Goal: Navigation & Orientation: Find specific page/section

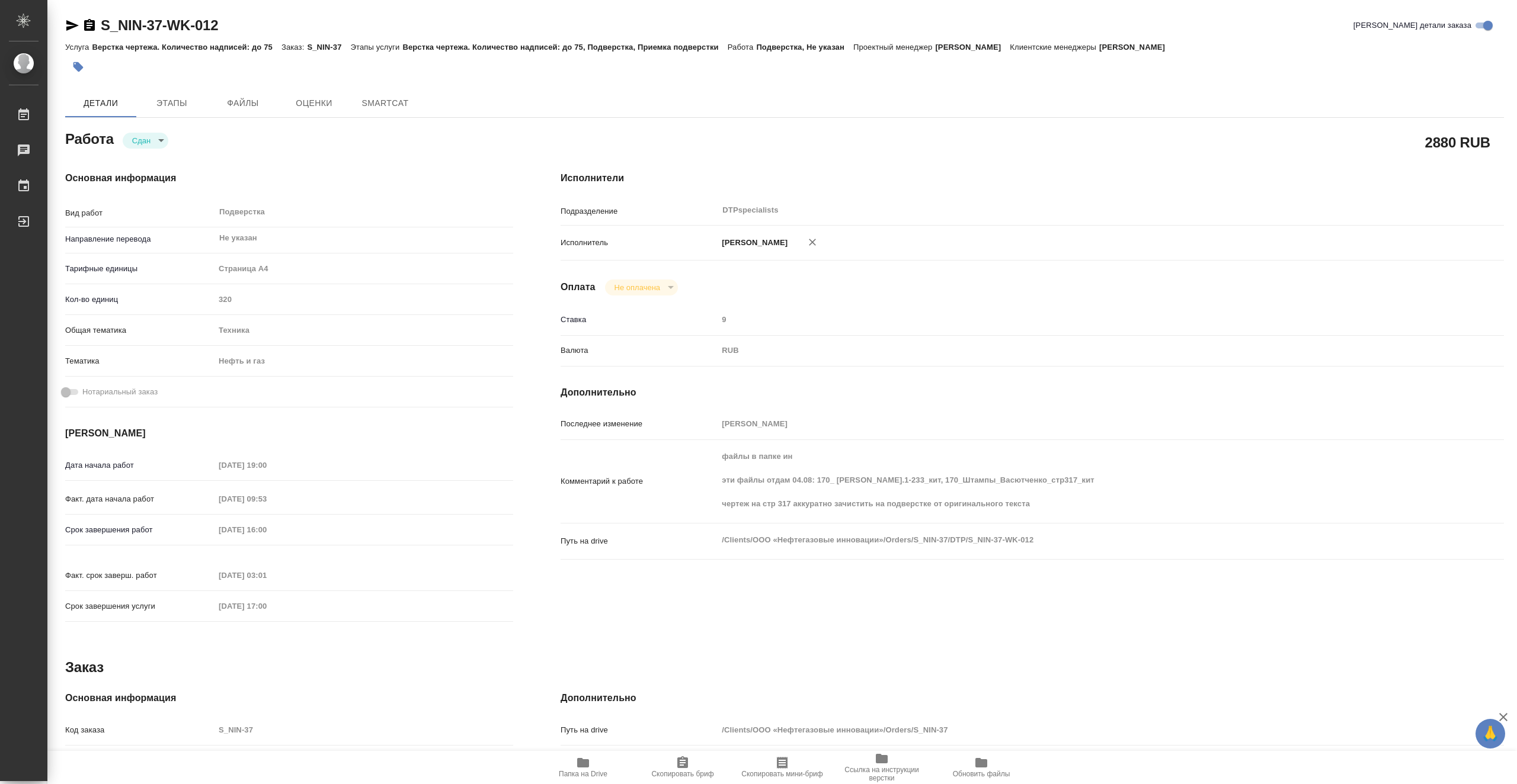
type textarea "x"
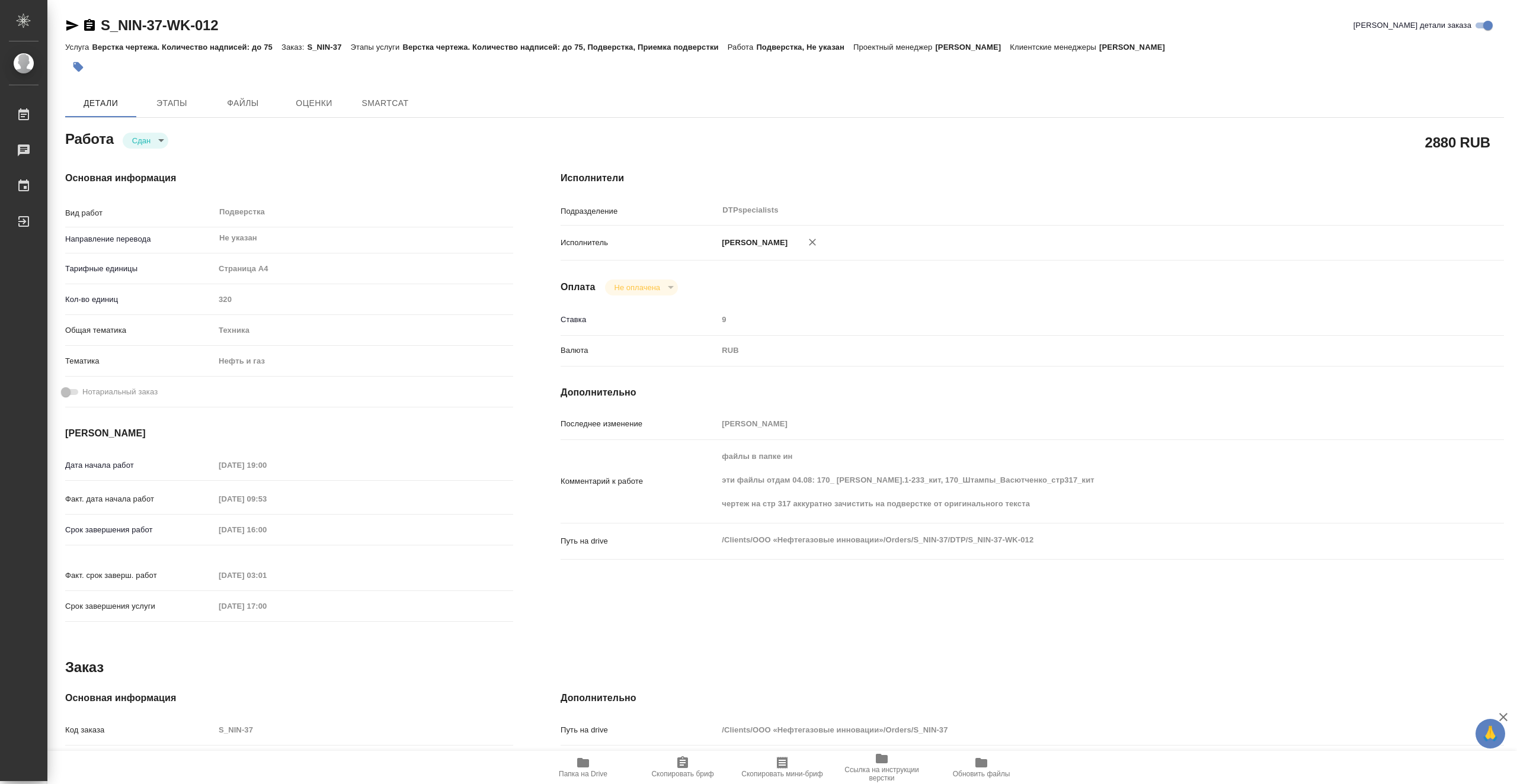
type textarea "x"
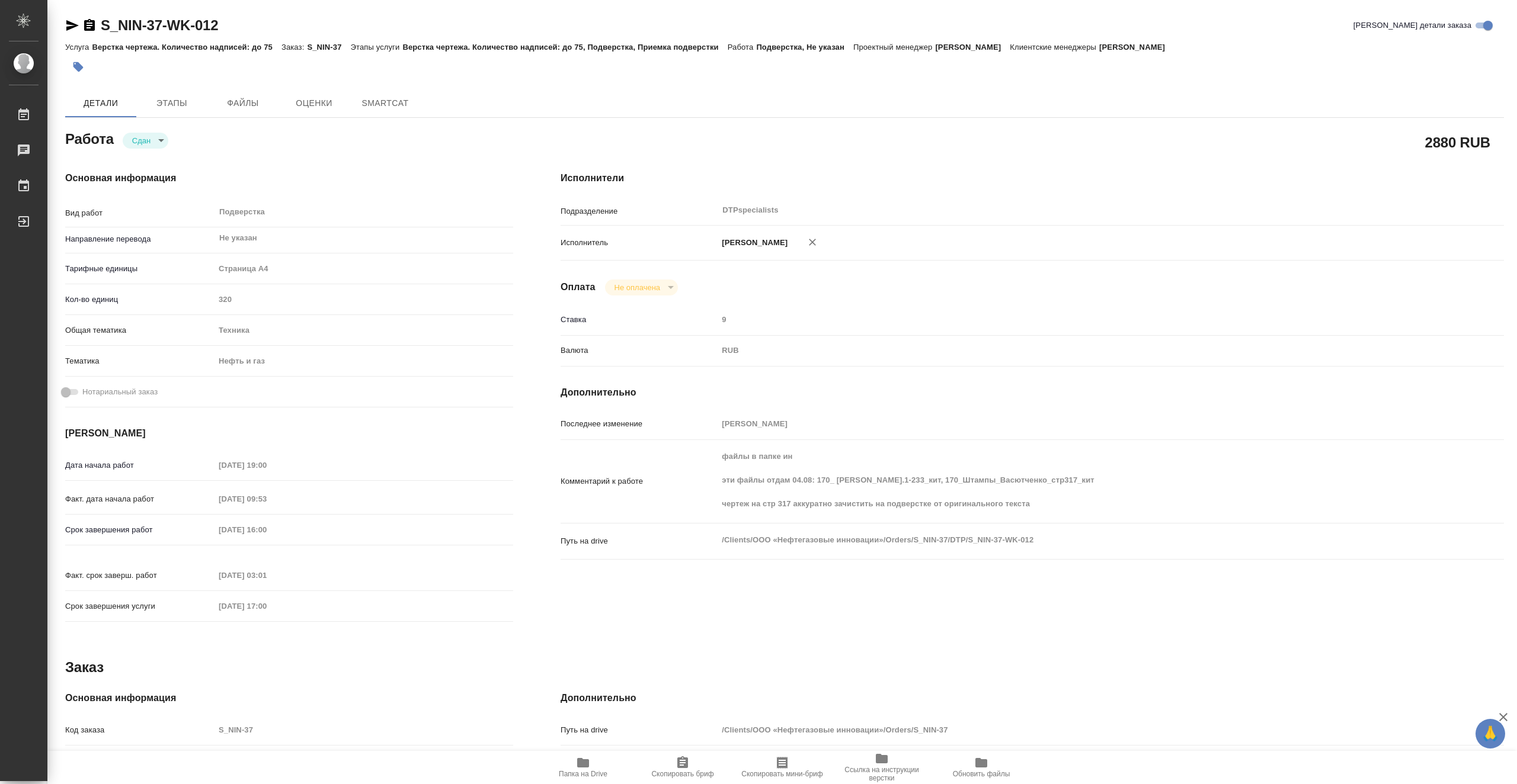
type textarea "x"
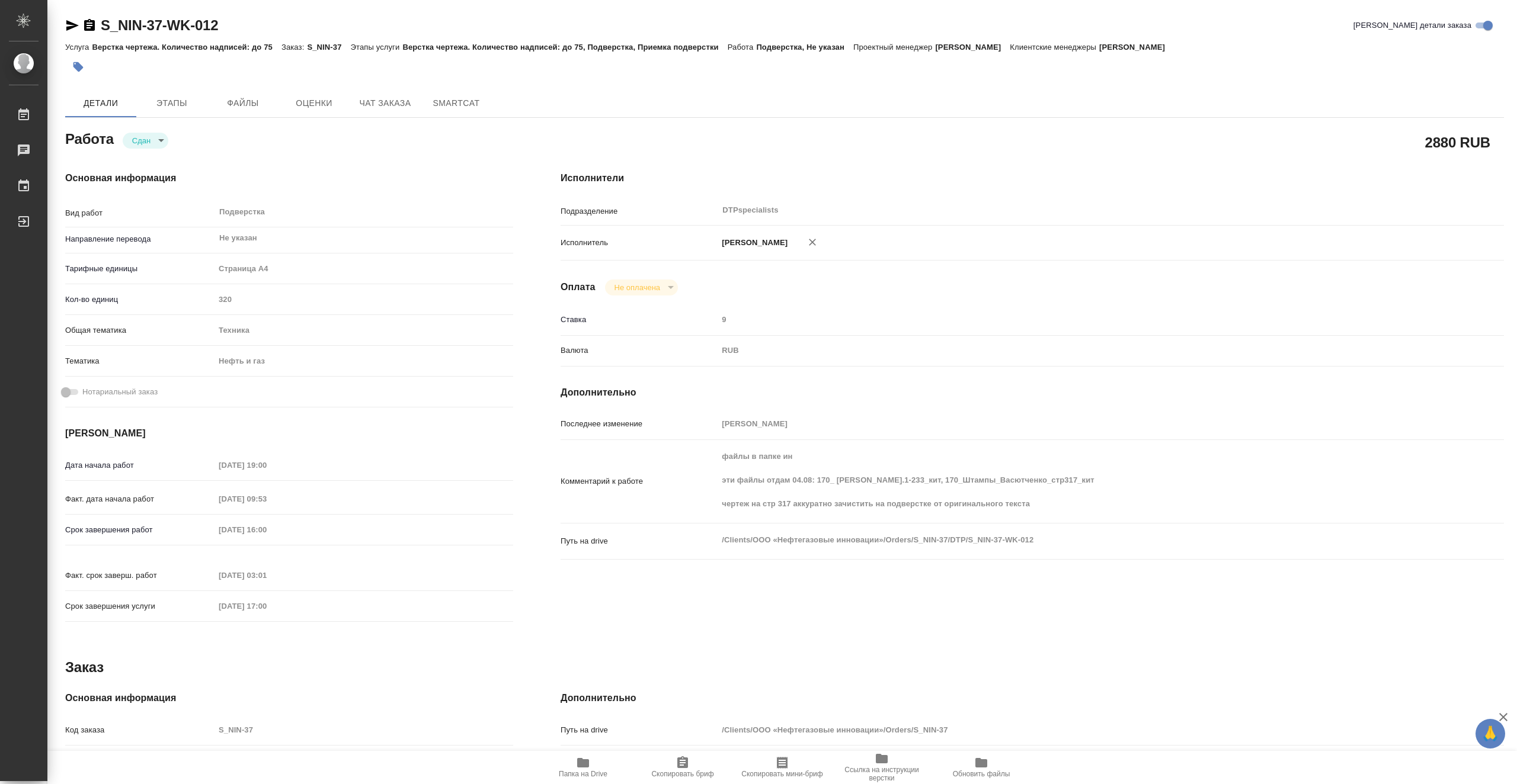
type textarea "x"
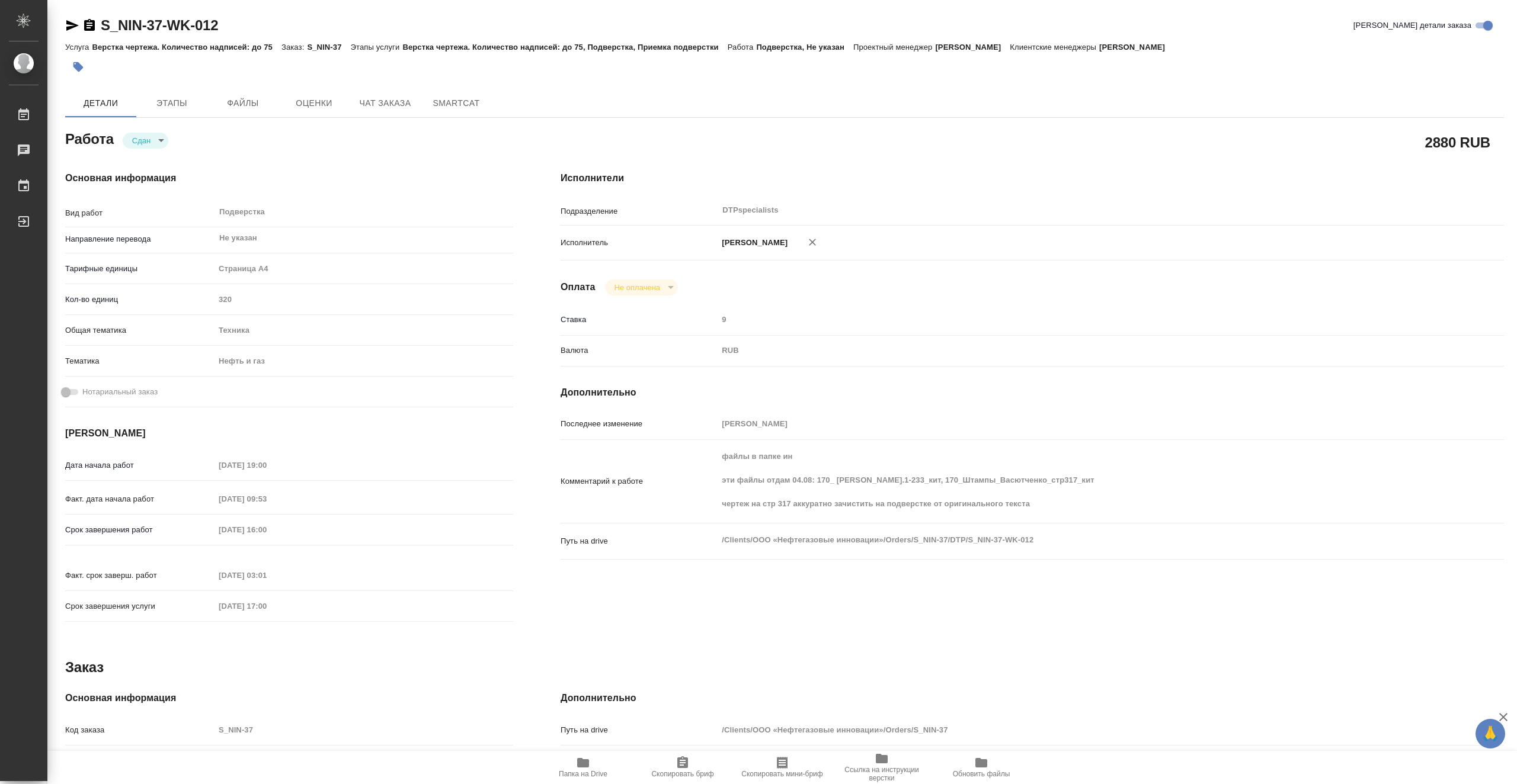
click at [592, 761] on span "Папка на Drive" at bounding box center [582, 766] width 85 height 22
type textarea "x"
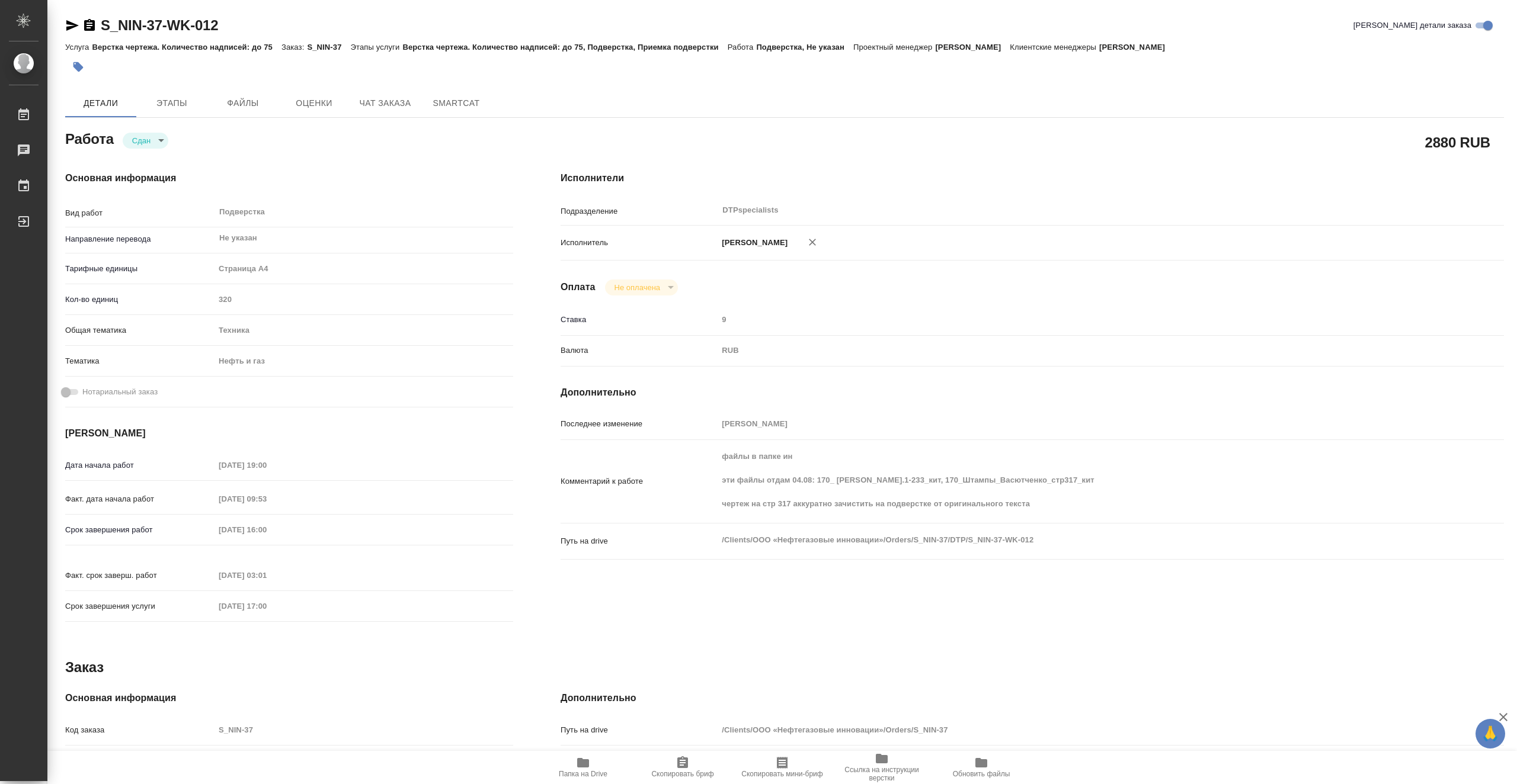
type textarea "x"
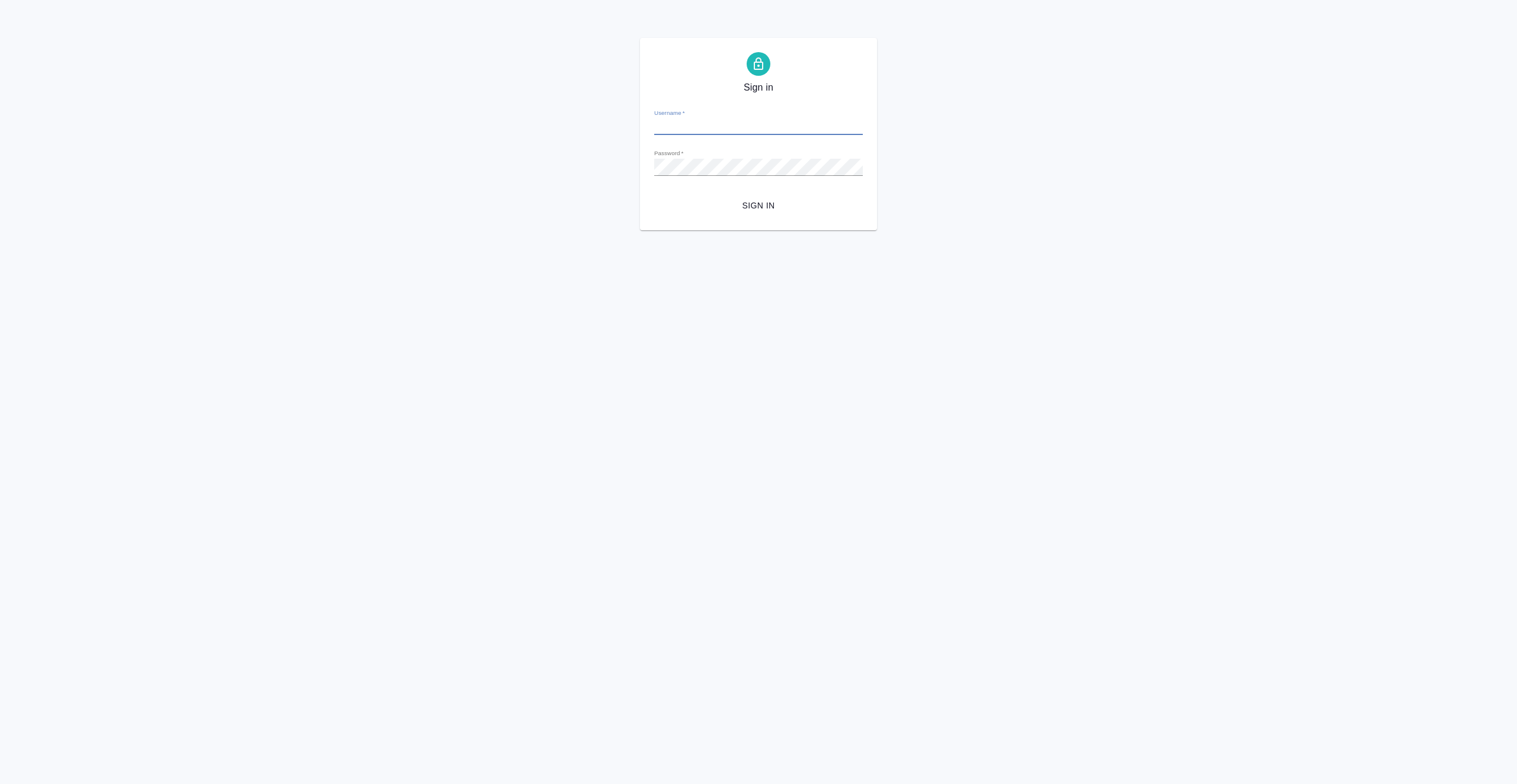
type input "[EMAIL_ADDRESS][DOMAIN_NAME]"
click at [756, 201] on span "Sign in" at bounding box center [758, 206] width 190 height 15
